Goal: Contribute content

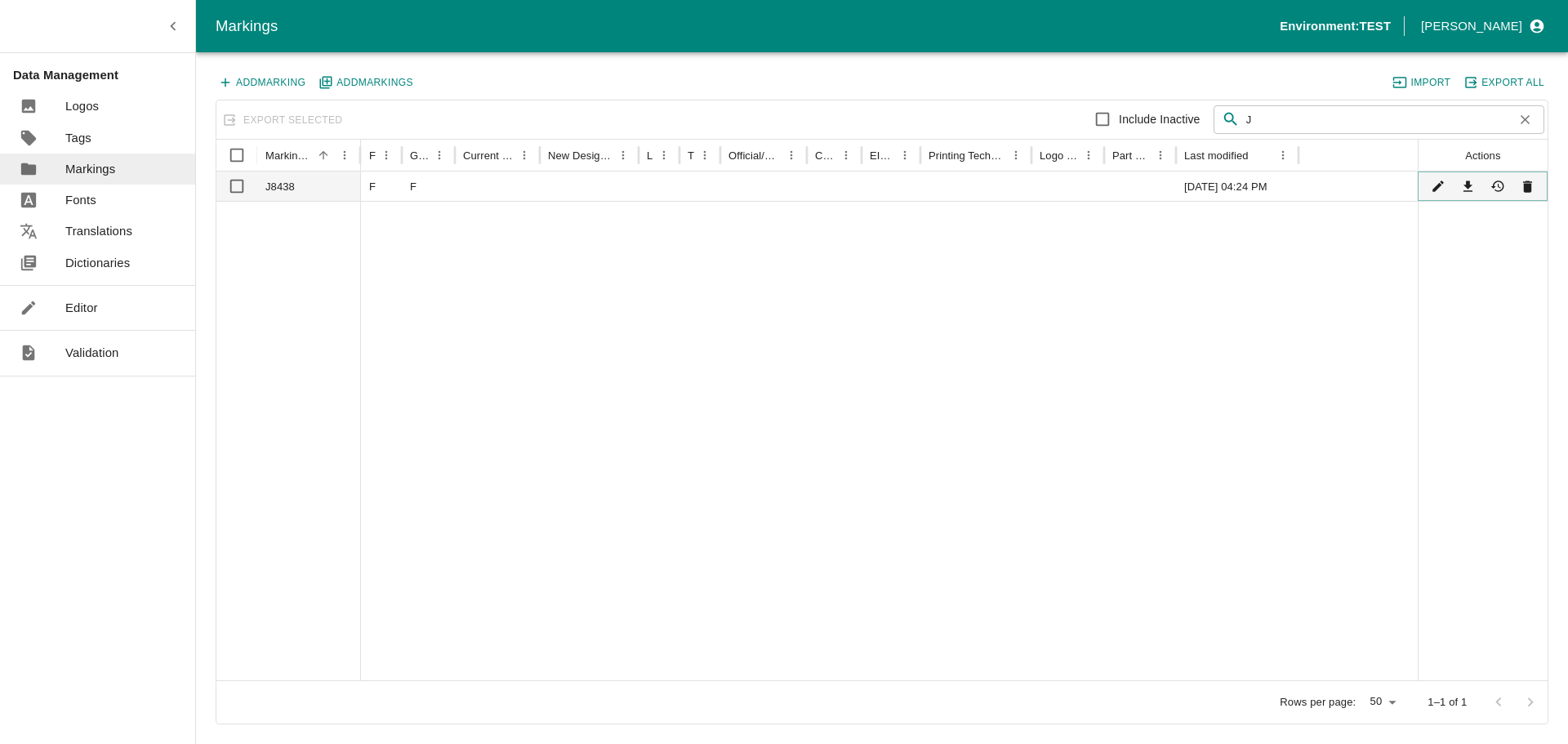
click at [1427, 189] on div at bounding box center [1483, 186] width 113 height 24
click at [1437, 187] on icon "Edit" at bounding box center [1437, 187] width 11 height 11
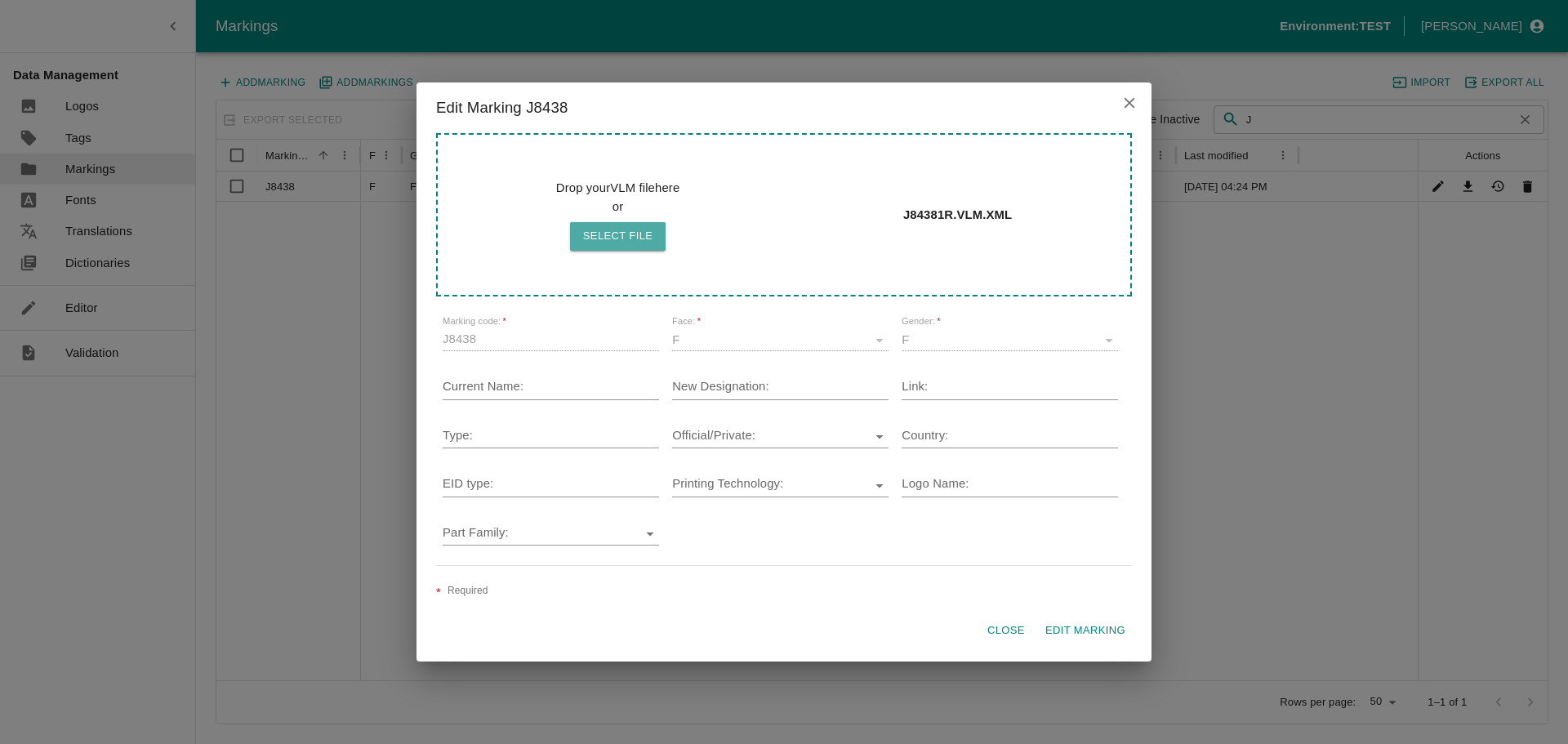
click at [626, 240] on button "Select file" at bounding box center [618, 236] width 96 height 29
type input "C:\fakepath\J84381R_updated.VLM.XML"
drag, startPoint x: 1070, startPoint y: 634, endPoint x: 1071, endPoint y: 607, distance: 27.0
click at [1070, 633] on button "Edit Marking" at bounding box center [1085, 630] width 93 height 29
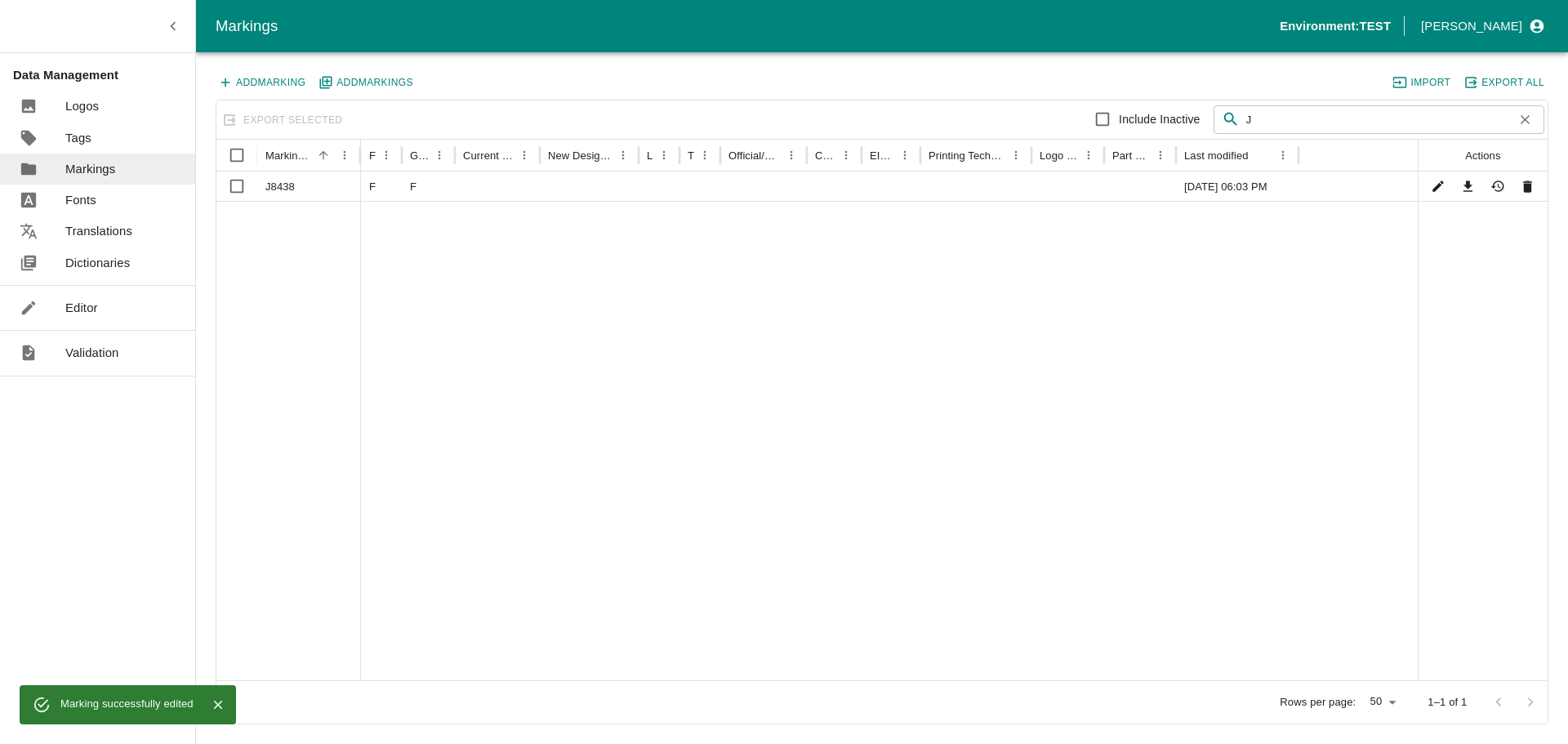
click at [103, 305] on link "Editor" at bounding box center [97, 308] width 195 height 31
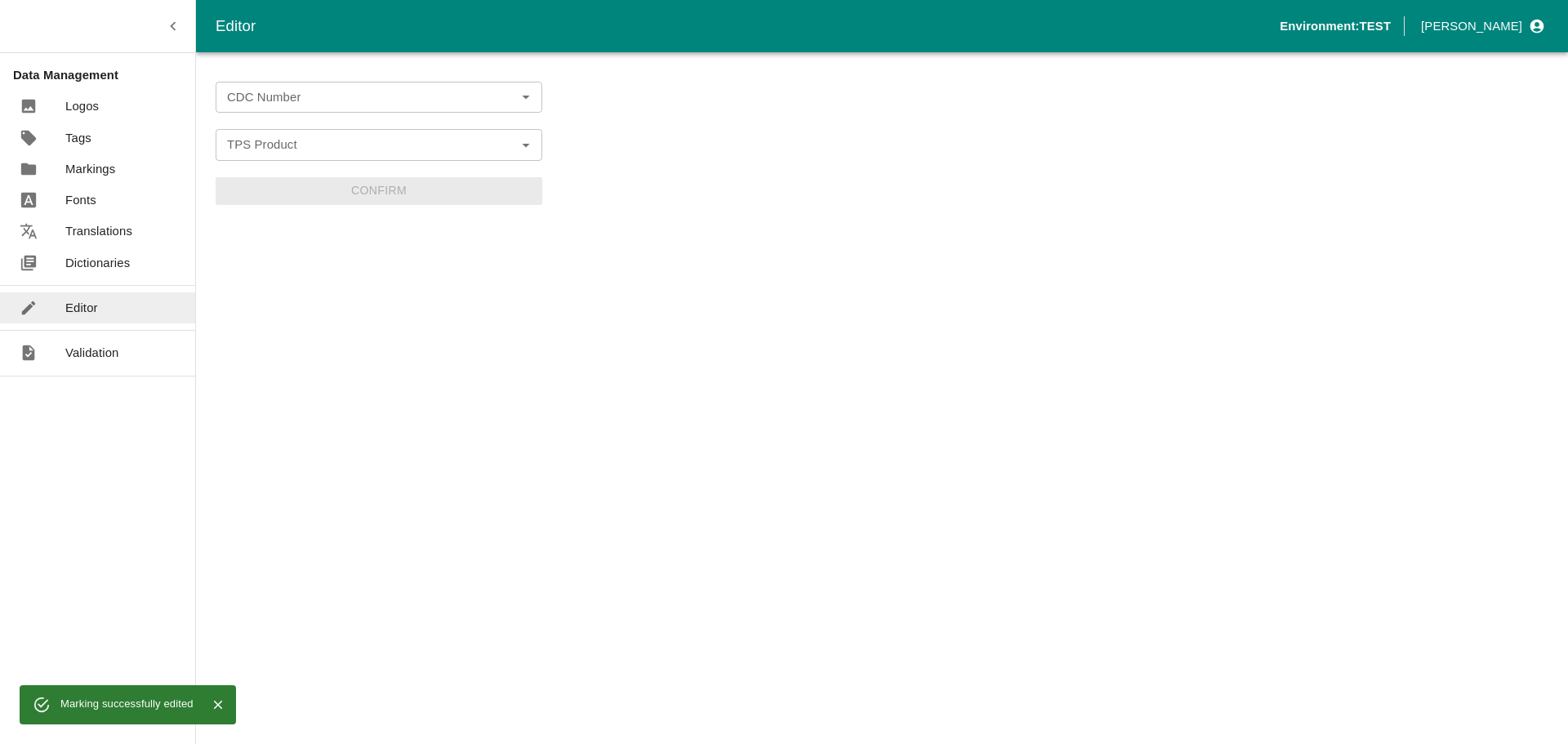
click at [364, 99] on input "CDC Number" at bounding box center [365, 97] width 290 height 21
paste input "BRDI0040"
type input "BRDI0040"
click at [291, 131] on li "BRDI0040" at bounding box center [379, 133] width 327 height 28
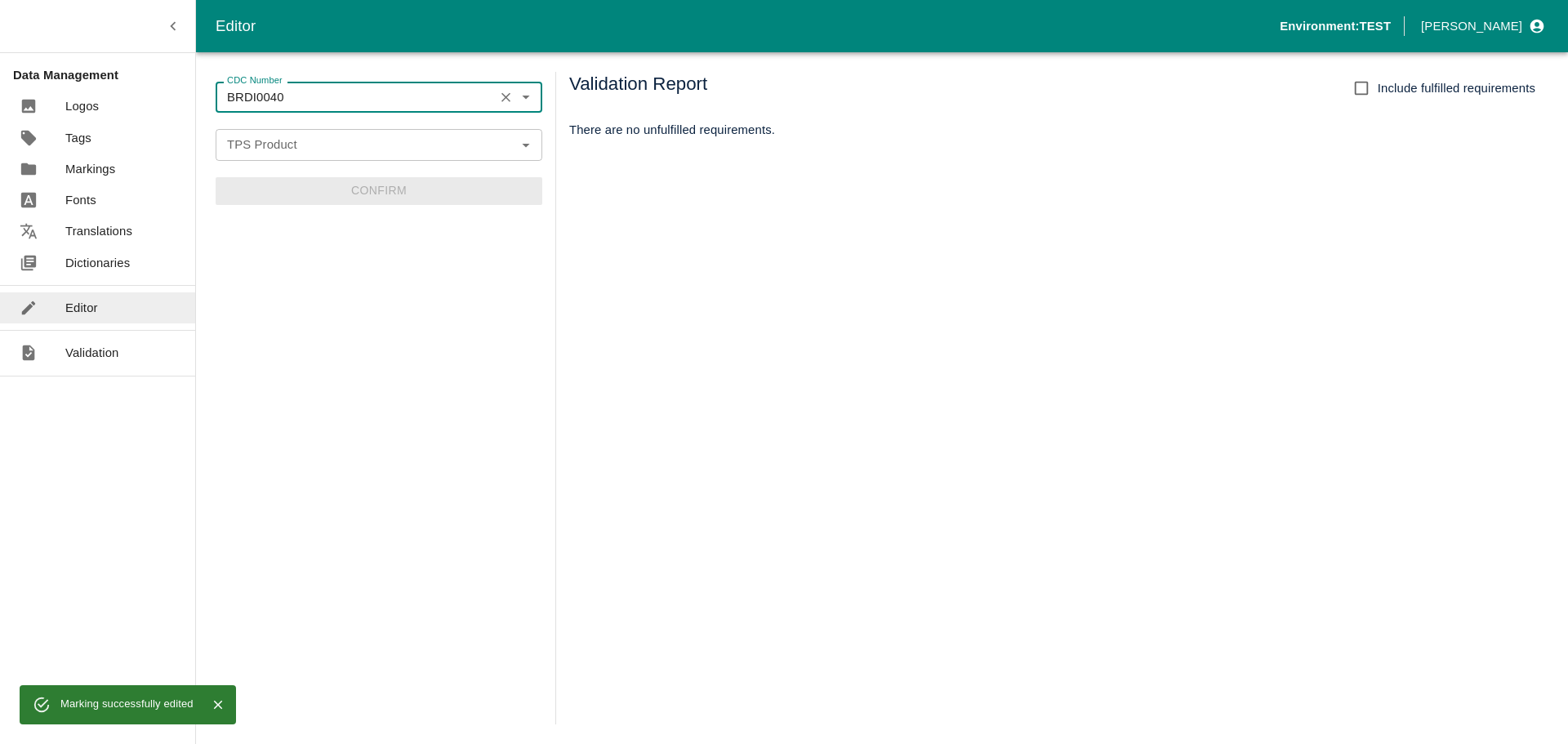
click at [287, 147] on input "TPS Product" at bounding box center [365, 145] width 290 height 21
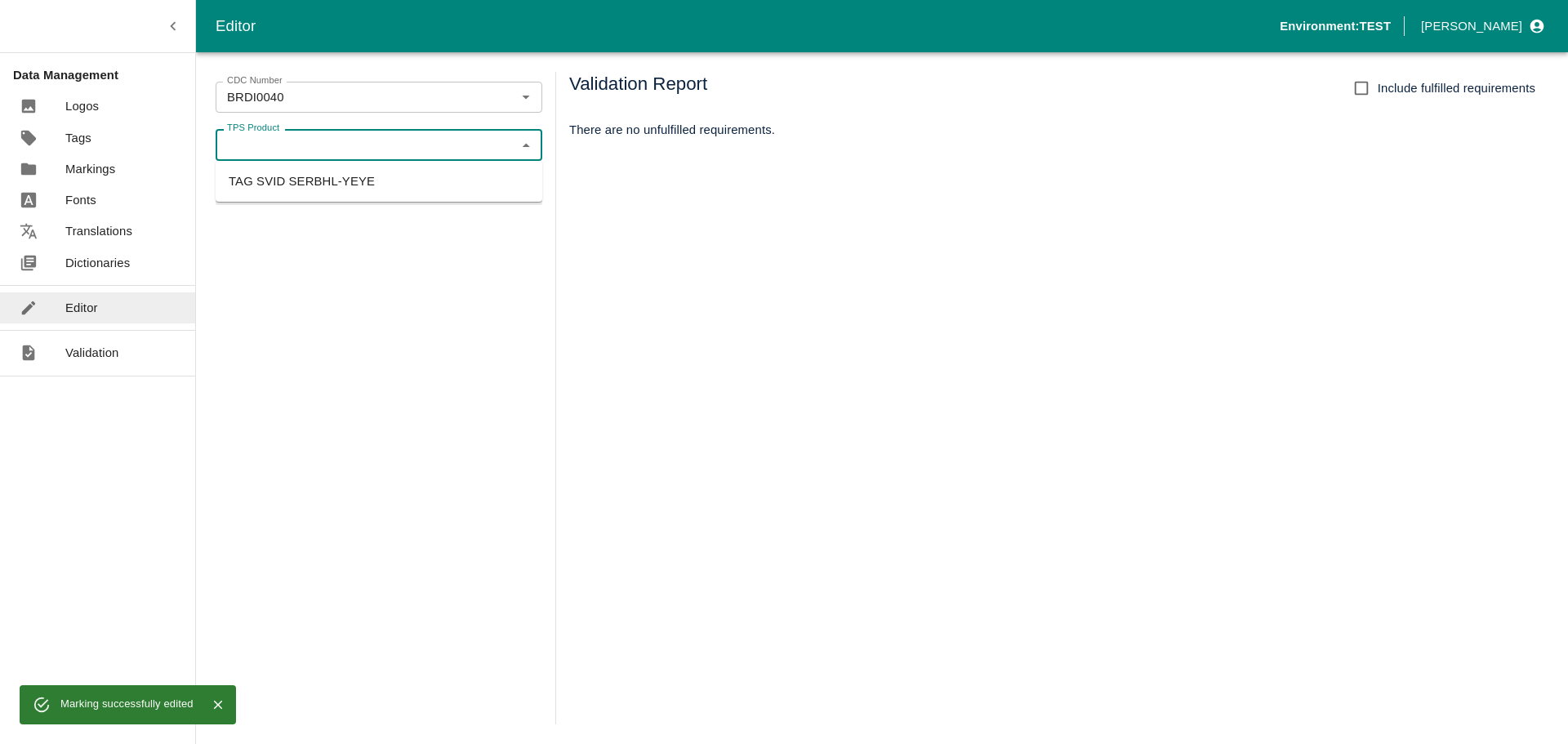
click at [286, 175] on li "TAG SVID SERBHL-YEYE" at bounding box center [379, 181] width 327 height 28
type input "TAG SVID SERBHL-YEYE"
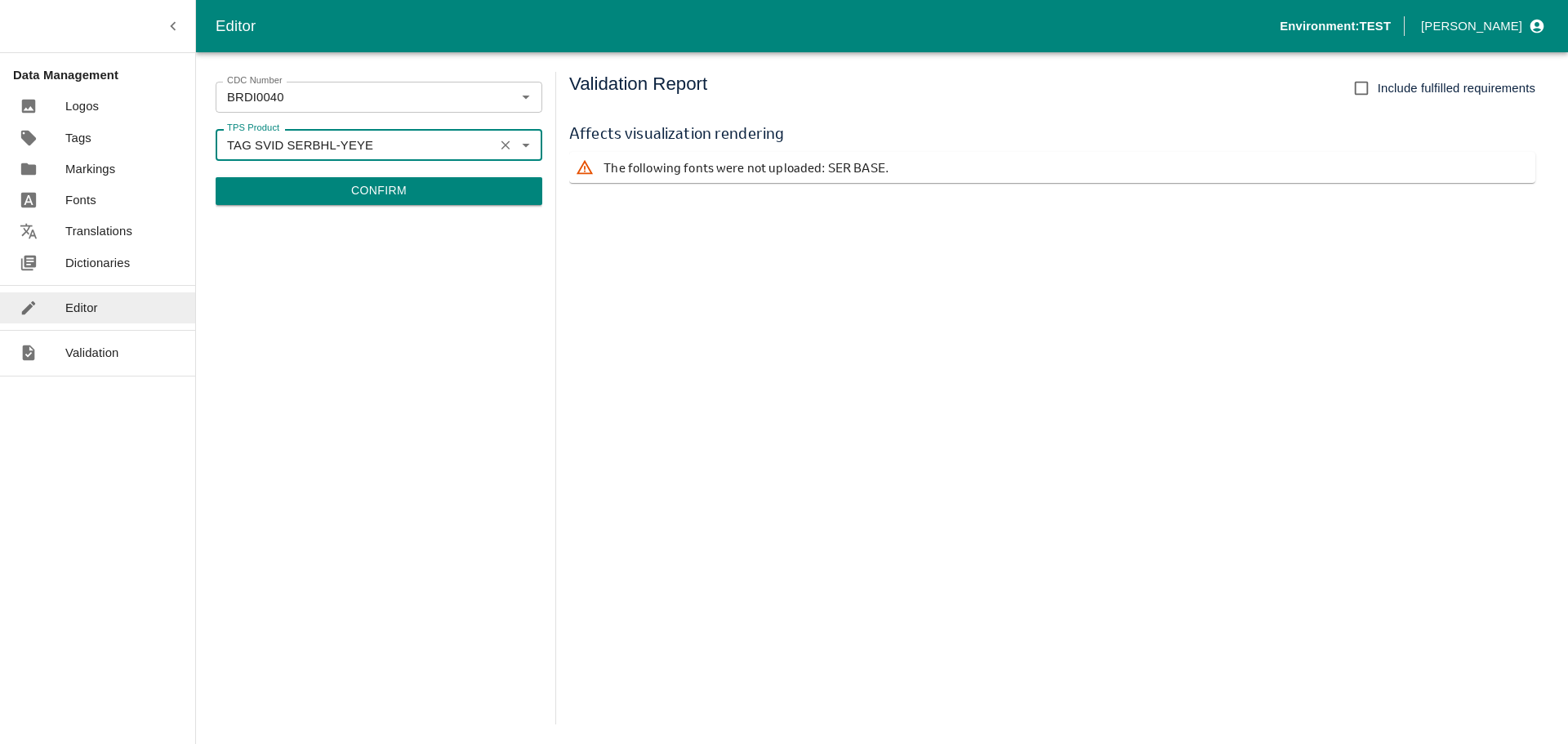
click at [344, 186] on button "Confirm" at bounding box center [379, 191] width 327 height 28
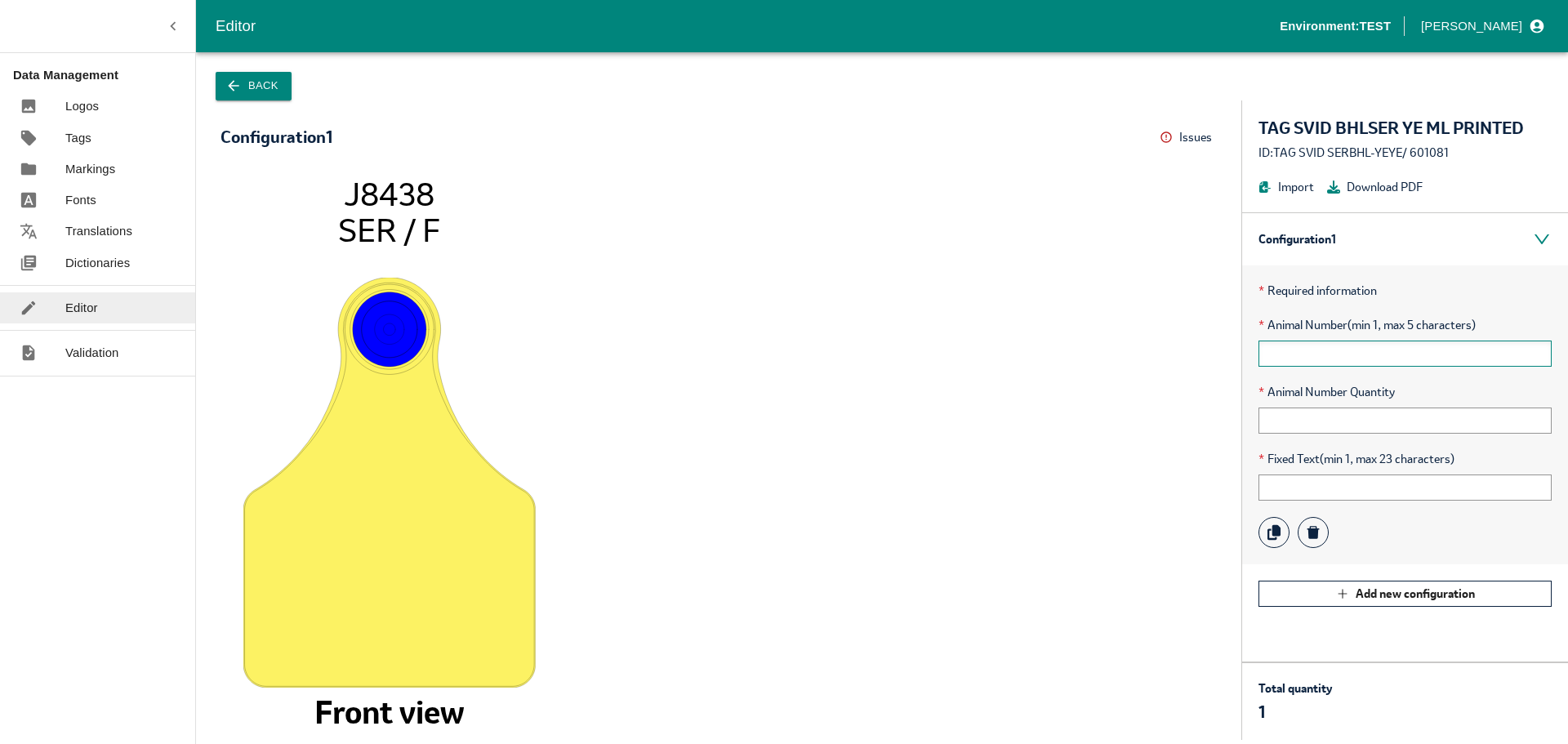
click at [1323, 362] on input "text" at bounding box center [1405, 354] width 293 height 26
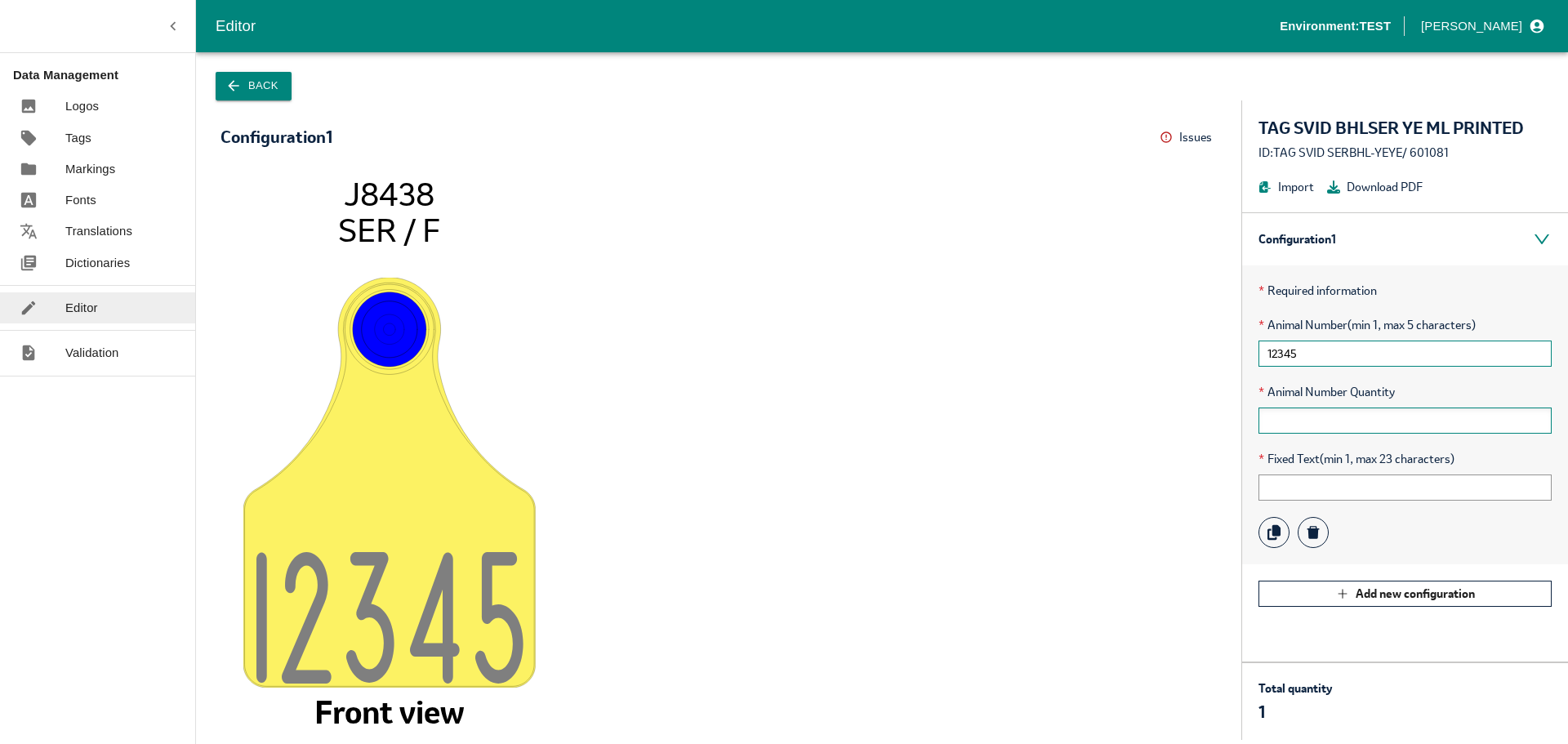
type input "12345"
click at [1315, 429] on input "text" at bounding box center [1405, 421] width 293 height 26
type input "1"
click at [1309, 486] on input "text" at bounding box center [1405, 487] width 293 height 26
type input "AAABBB"
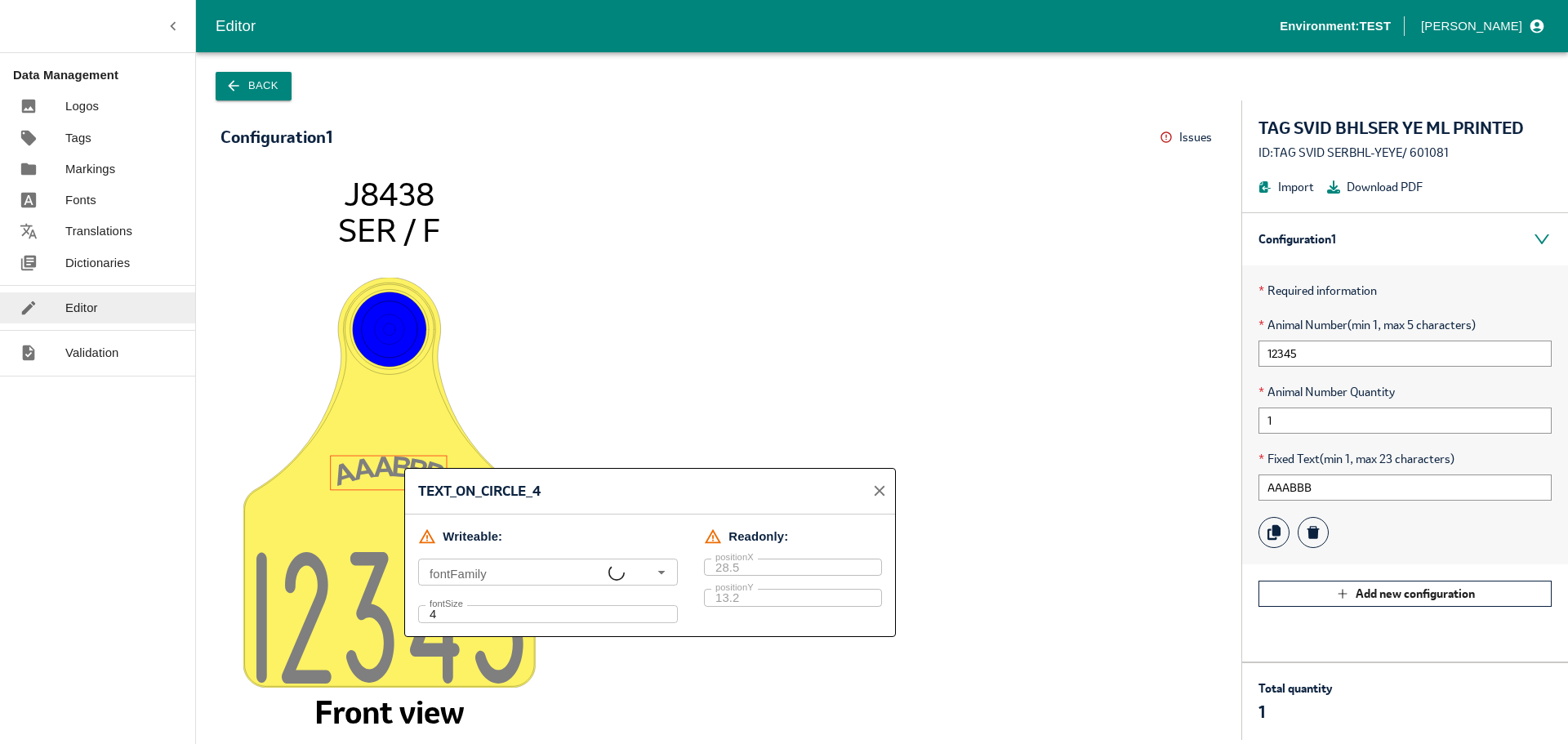
type input "Arial Bold.ttf, P070811W3.5_LETTER, Arial"
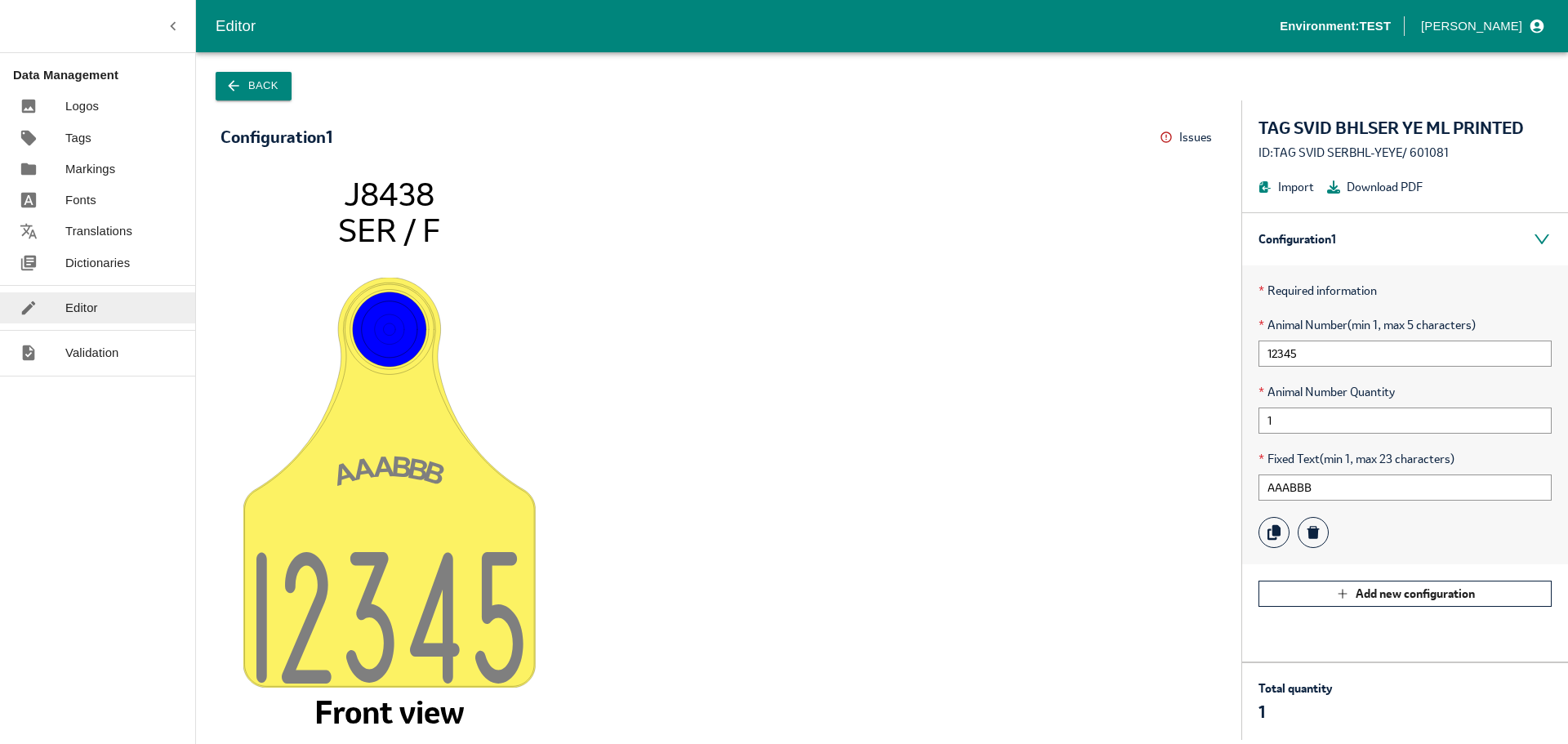
click at [566, 432] on icon "AAABB B 1234 5 J8438 SER / F Front view" at bounding box center [718, 449] width 963 height 549
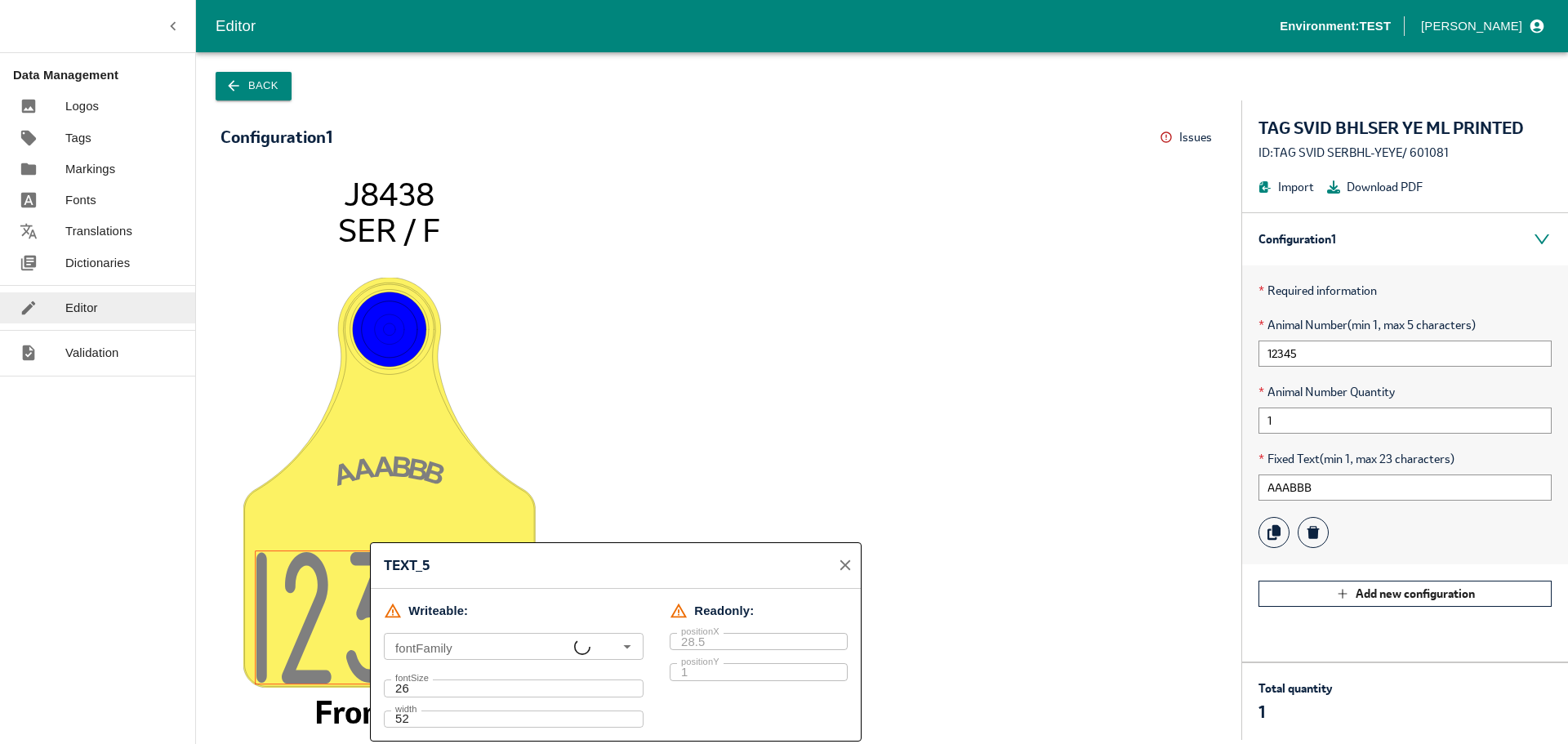
type input "ser base, P070811W3.5_LETTER, Arial"
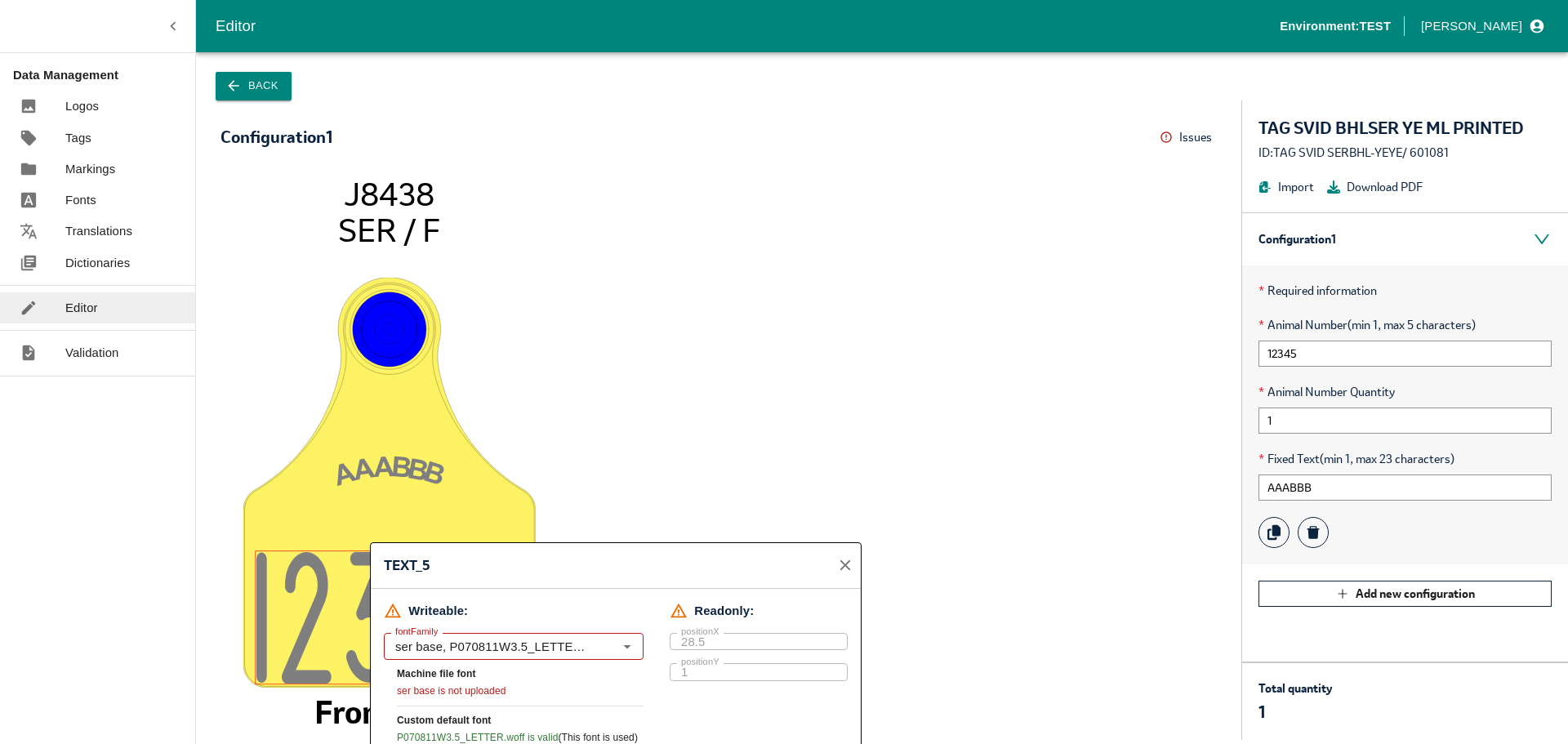
click at [685, 474] on icon "AAABB B 1234 5 J8438 SER / F Front view" at bounding box center [718, 449] width 963 height 549
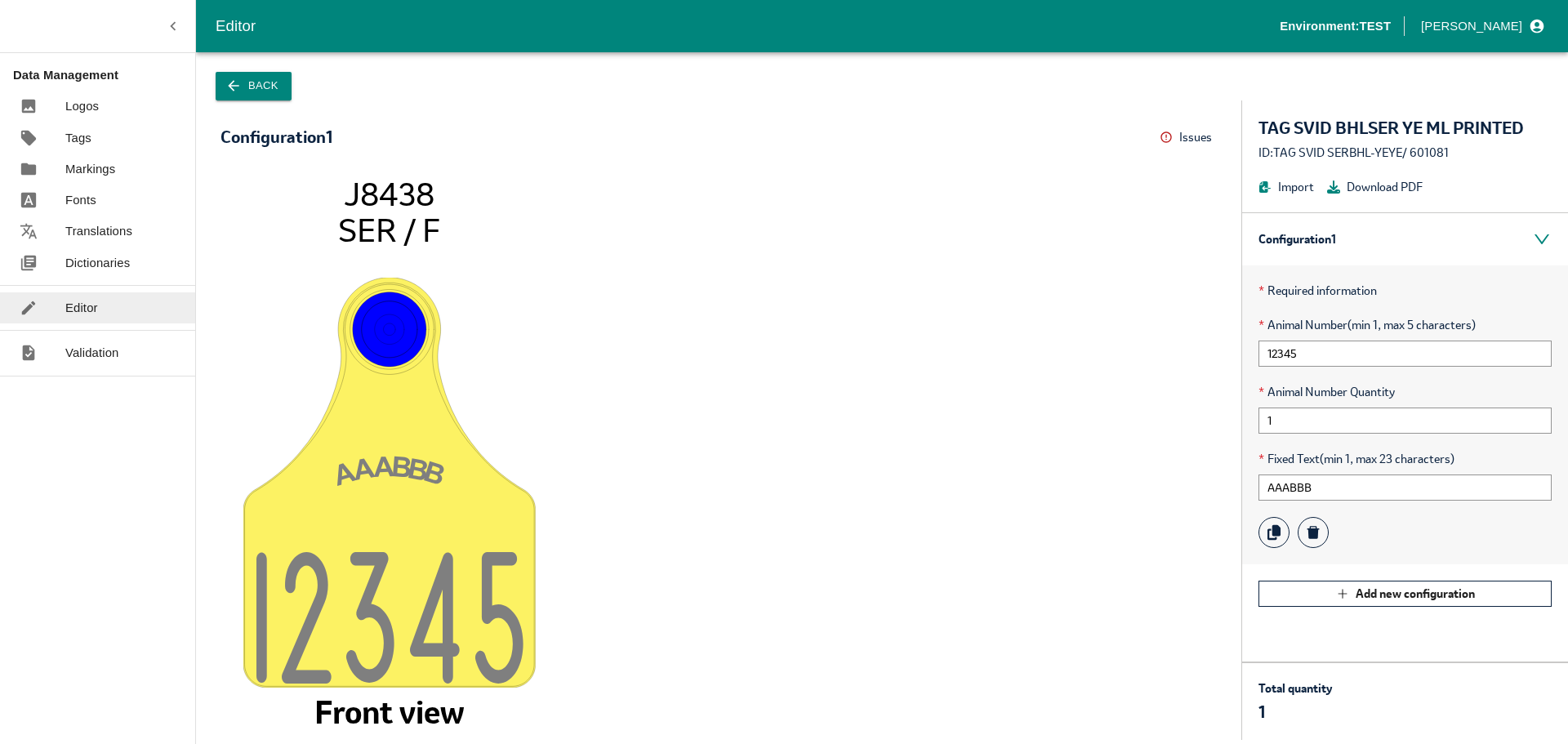
click at [262, 76] on button "Back" at bounding box center [253, 86] width 76 height 29
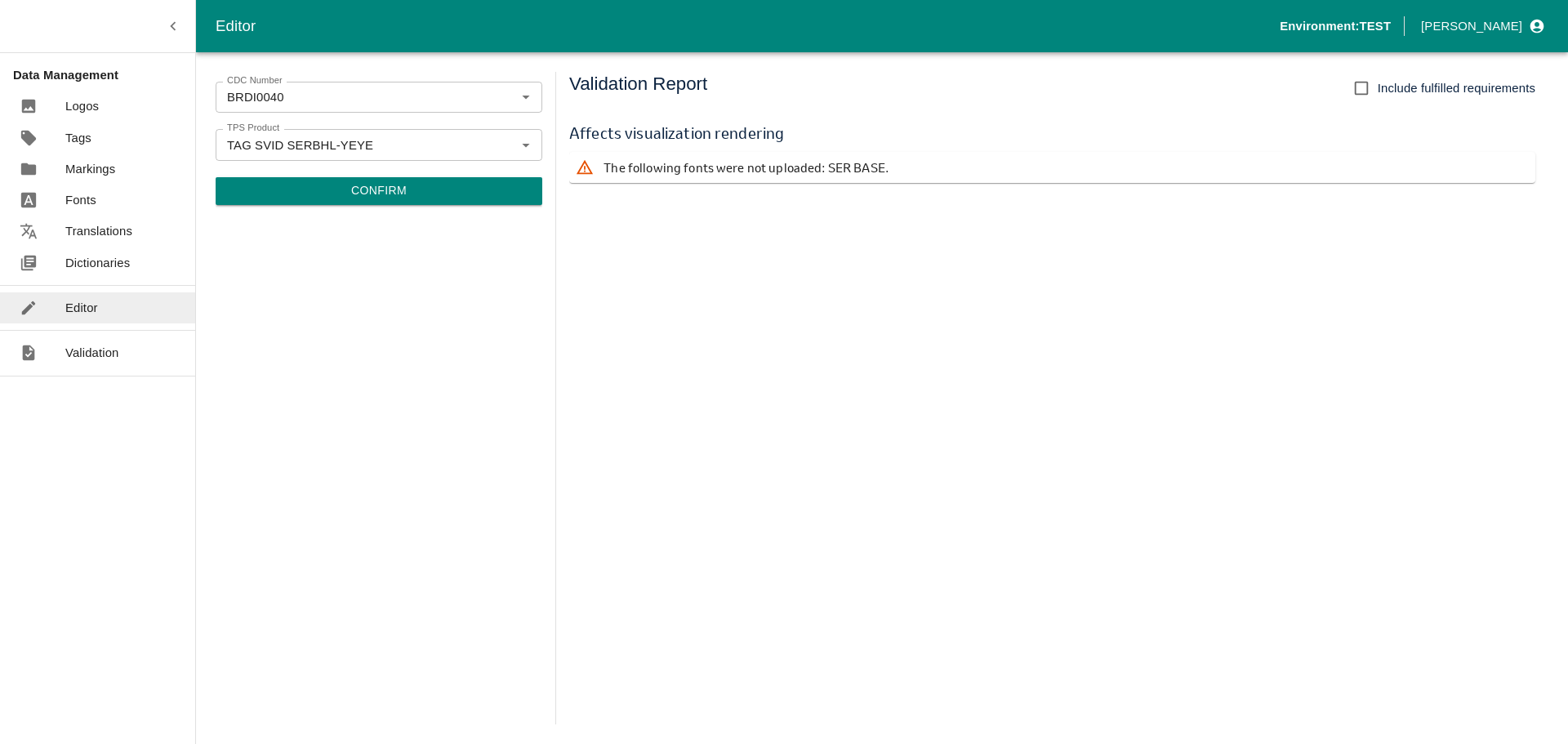
click at [87, 175] on p "Markings" at bounding box center [90, 169] width 50 height 18
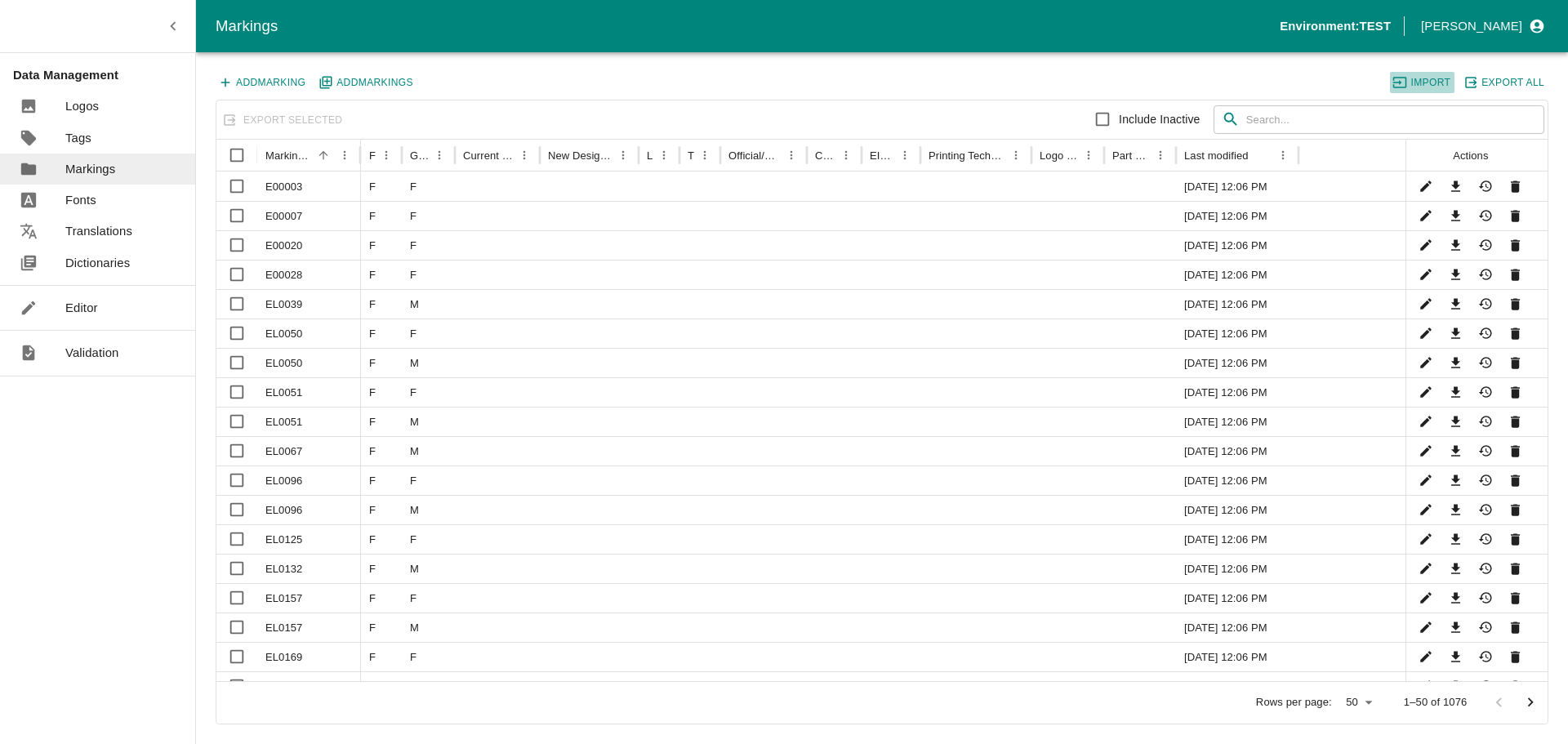
click at [1431, 82] on button "Import" at bounding box center [1423, 82] width 65 height 21
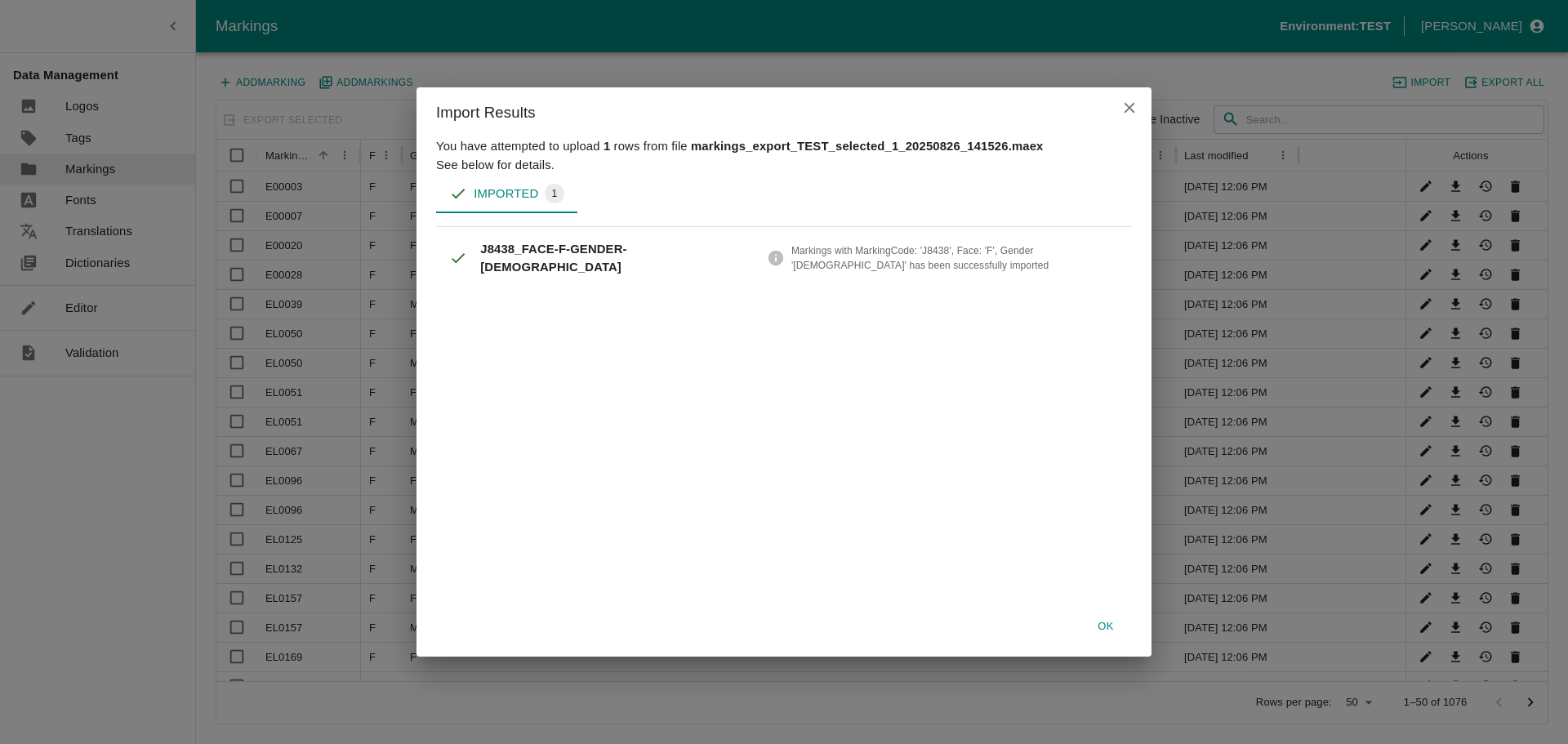
click at [1103, 625] on button "Ok" at bounding box center [1106, 627] width 53 height 29
